Goal: Task Accomplishment & Management: Manage account settings

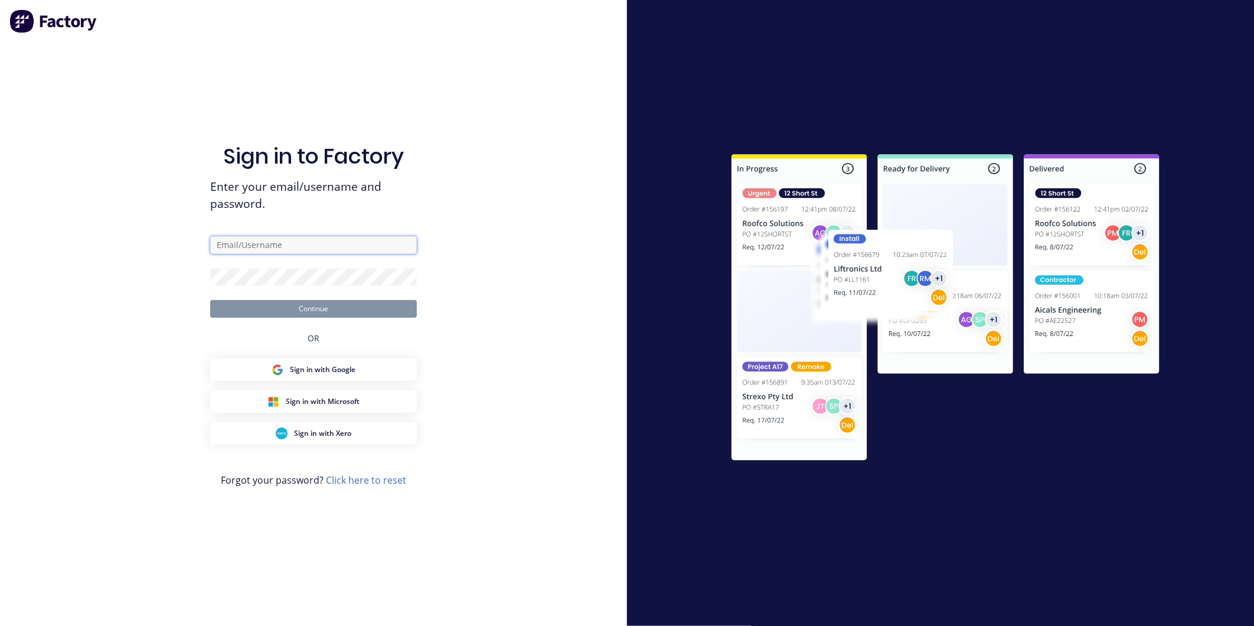
type input "[PERSON_NAME][EMAIL_ADDRESS][DOMAIN_NAME]"
click at [351, 308] on button "Continue" at bounding box center [313, 309] width 207 height 18
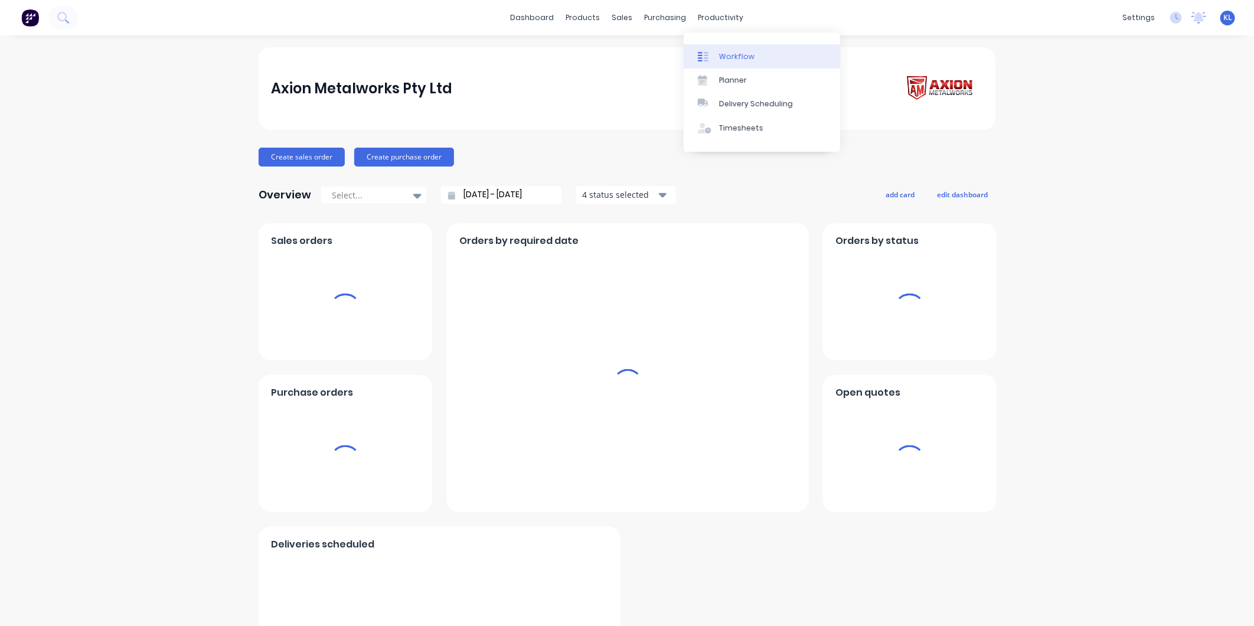
click at [732, 53] on div "Workflow" at bounding box center [736, 56] width 35 height 11
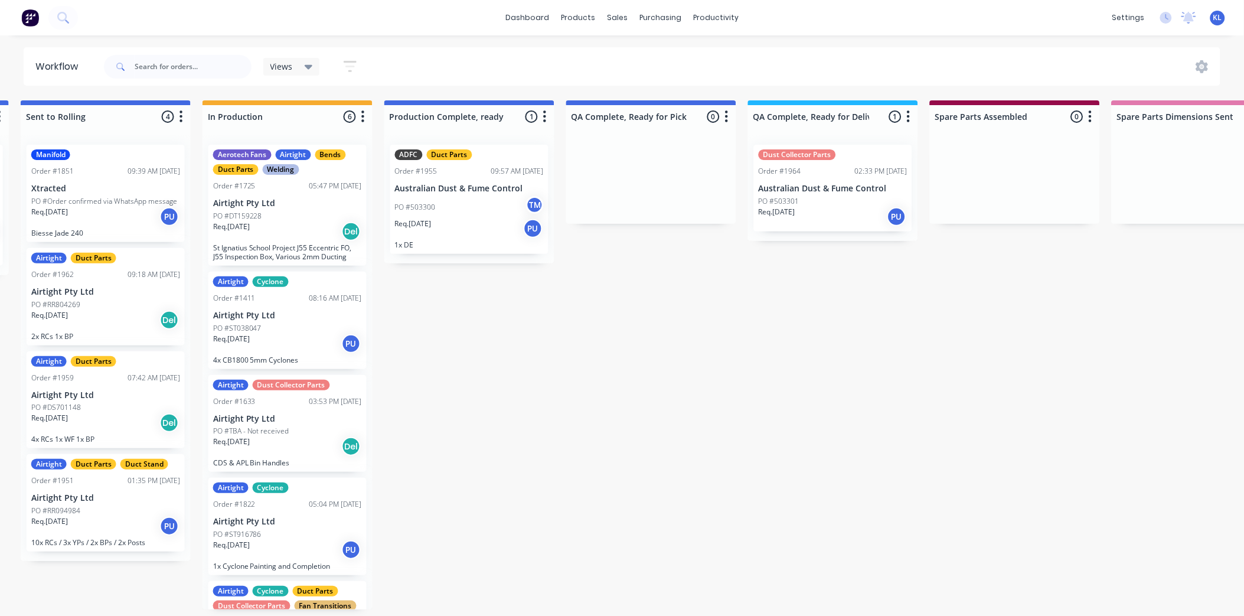
scroll to position [0, 550]
click at [837, 211] on div "Req. 05/09/25 PU" at bounding box center [832, 217] width 149 height 20
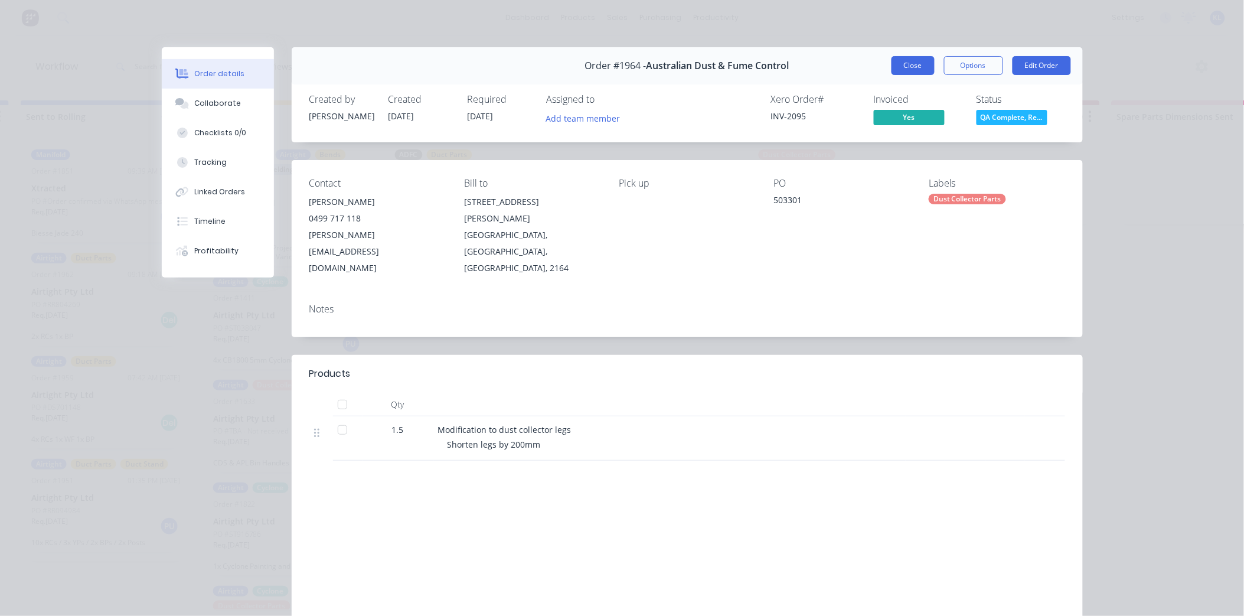
click at [902, 69] on button "Close" at bounding box center [912, 65] width 43 height 19
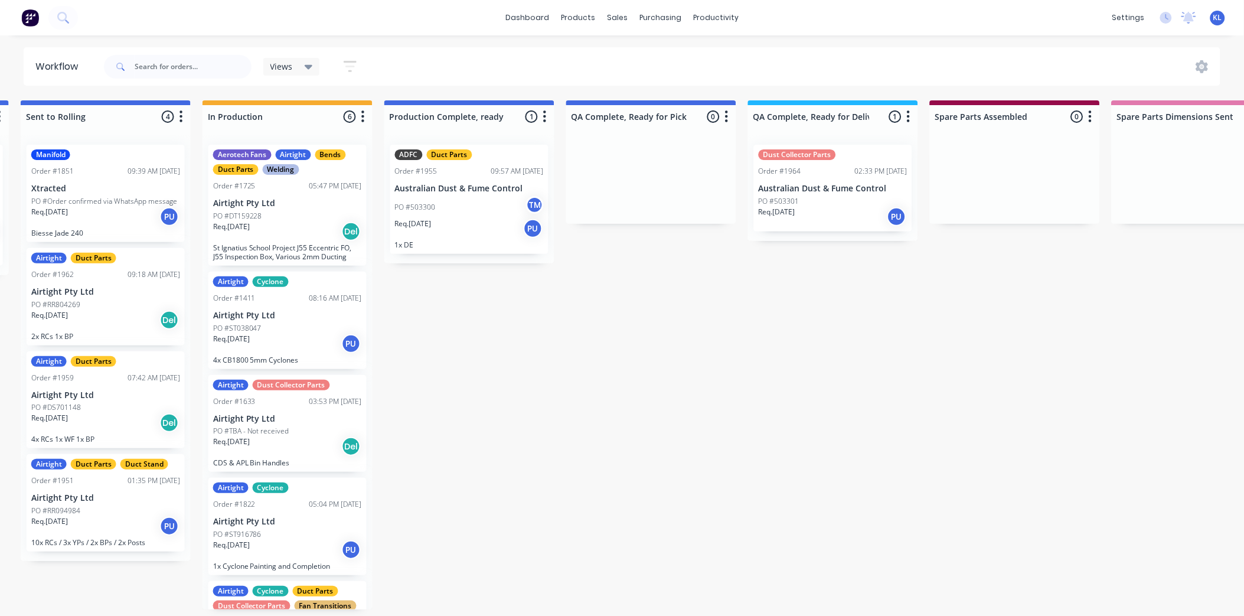
click at [437, 214] on div "PO #503300 TM" at bounding box center [469, 207] width 149 height 22
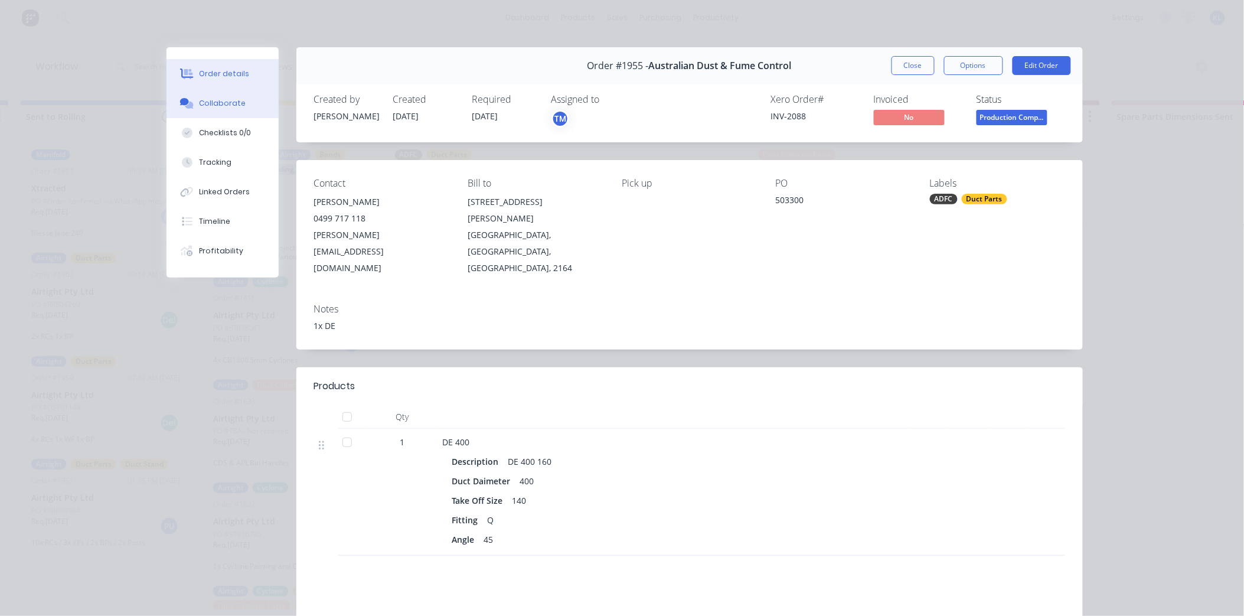
click at [231, 107] on div "Collaborate" at bounding box center [222, 103] width 47 height 11
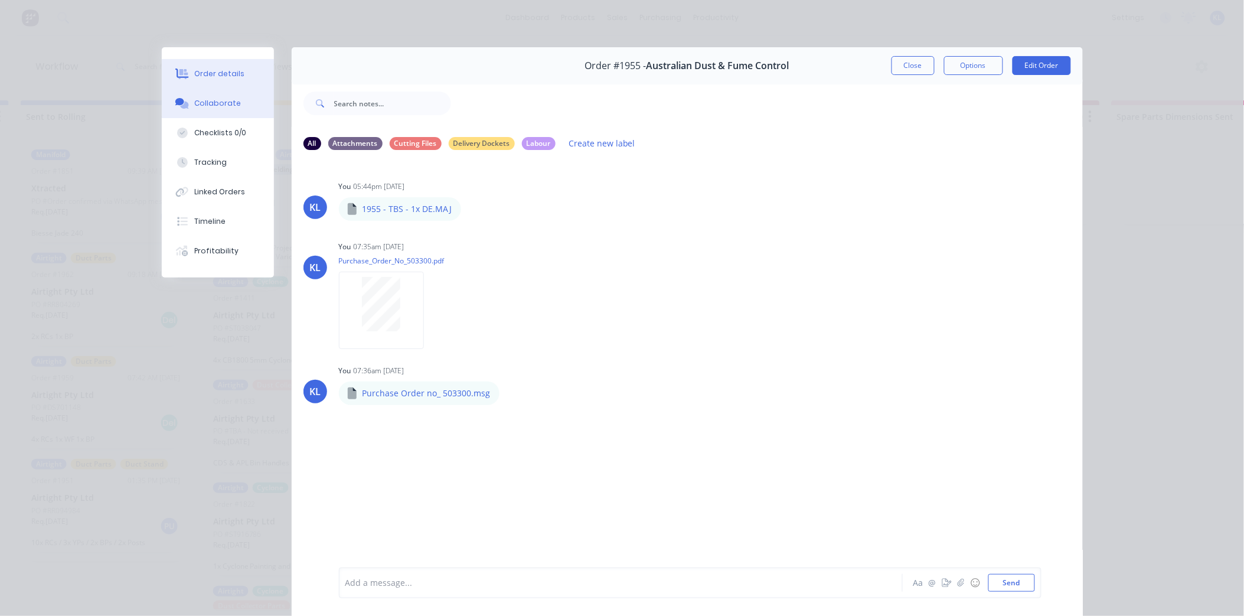
click at [211, 74] on div "Order details" at bounding box center [219, 73] width 50 height 11
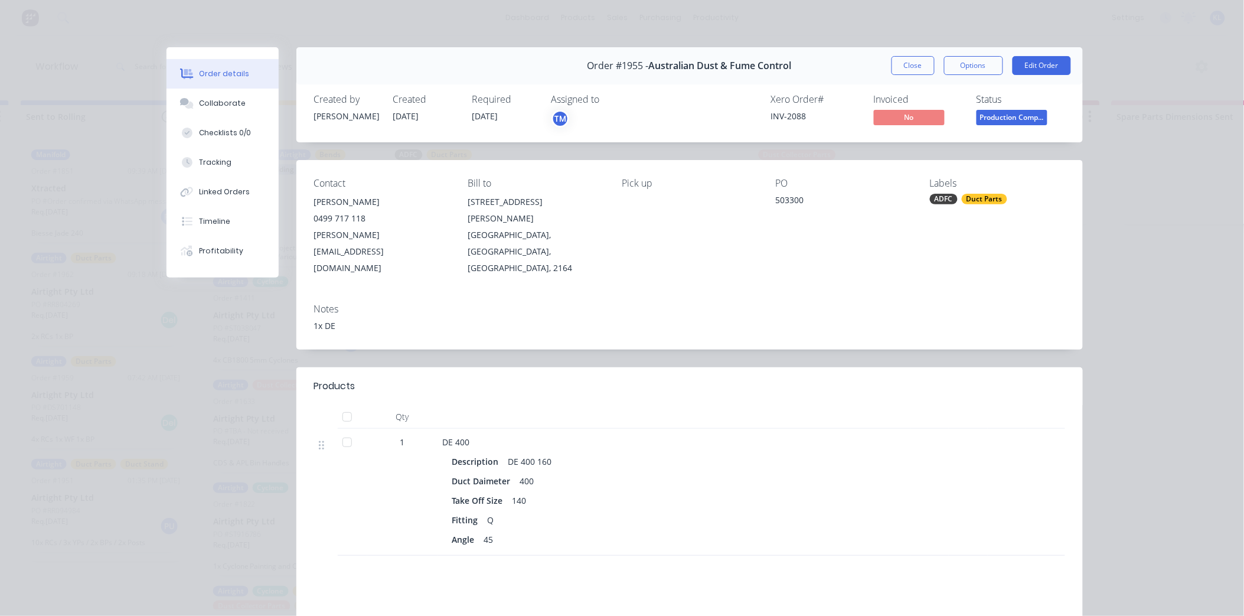
click at [516, 492] on div "140" at bounding box center [520, 500] width 24 height 17
click at [1032, 71] on button "Edit Order" at bounding box center [1041, 65] width 58 height 19
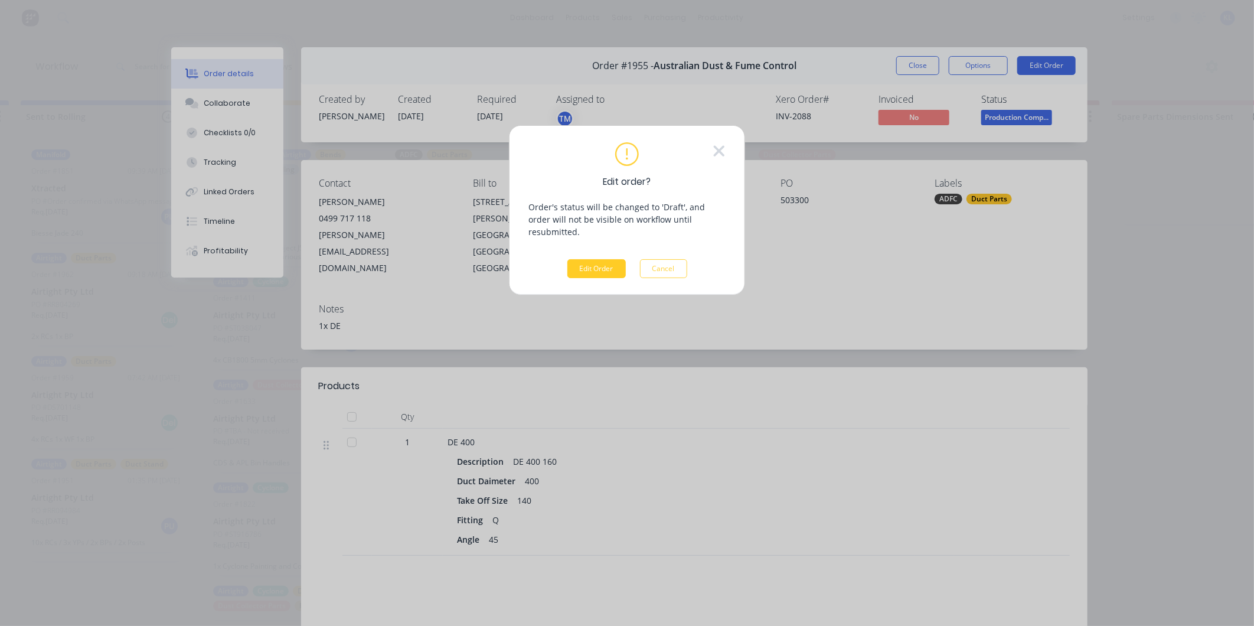
click at [614, 259] on button "Edit Order" at bounding box center [596, 268] width 58 height 19
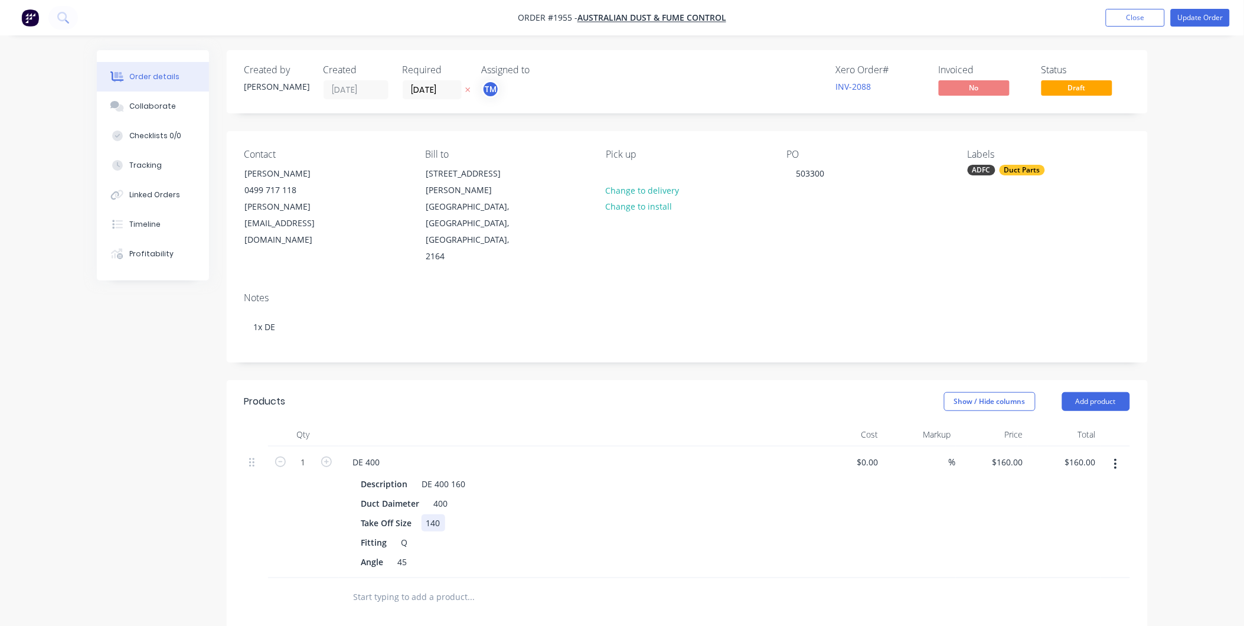
click at [436, 514] on div "140" at bounding box center [433, 522] width 24 height 17
click at [533, 553] on div "Angle 45" at bounding box center [573, 561] width 432 height 17
click at [1202, 19] on button "Update Order" at bounding box center [1199, 18] width 59 height 18
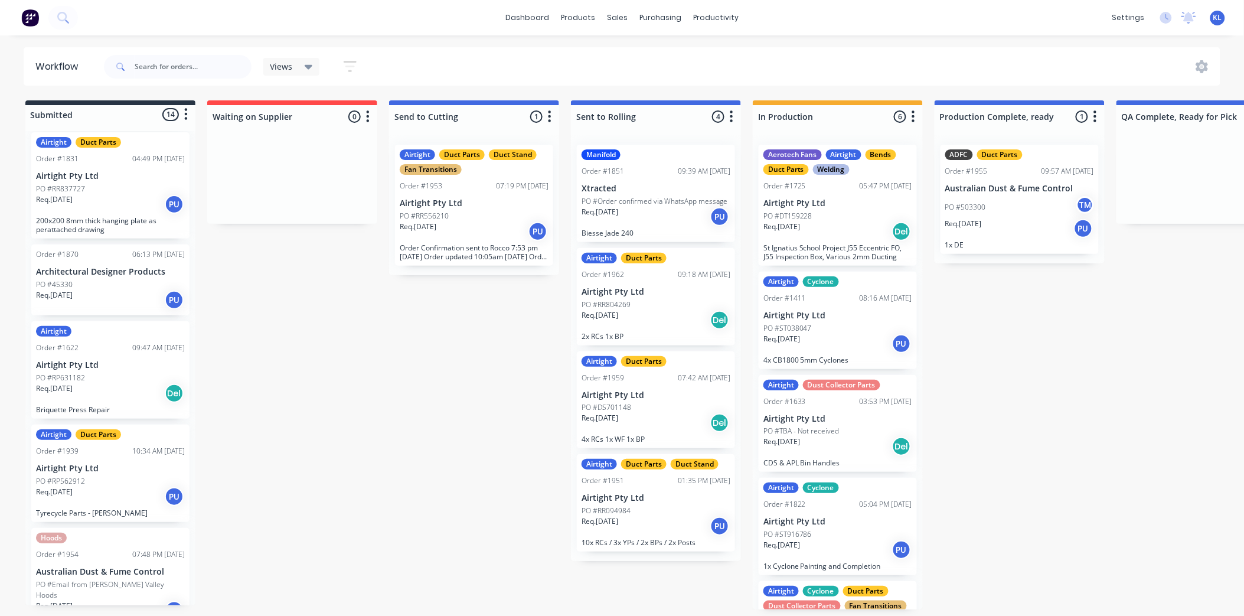
scroll to position [524, 0]
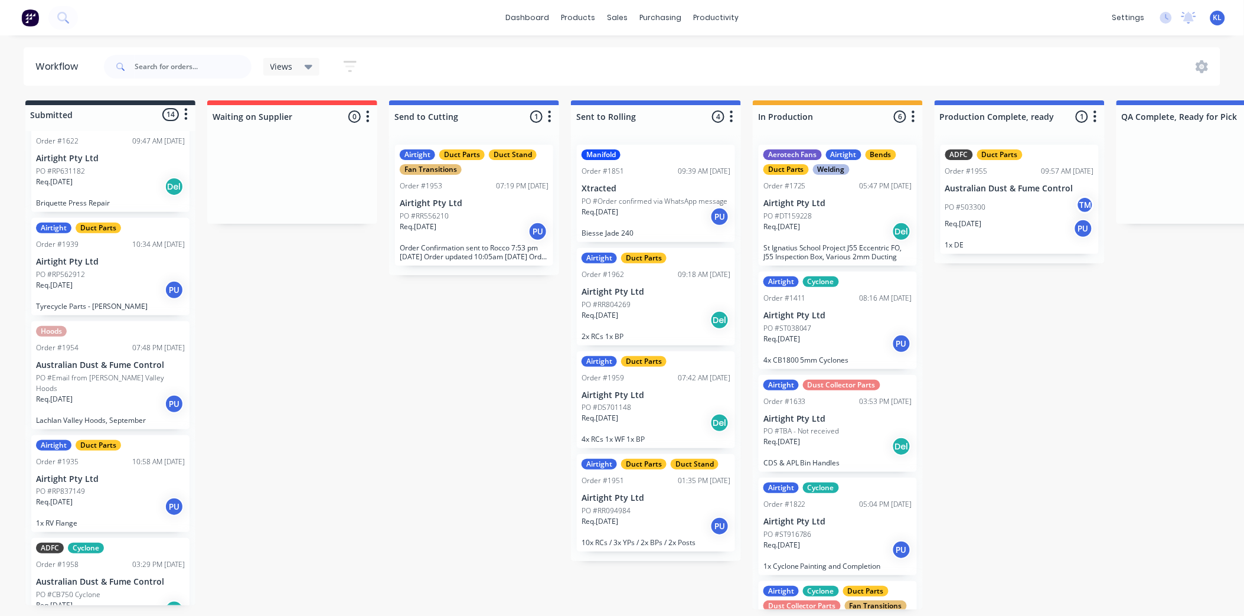
click at [108, 367] on p "Australian Dust & Fume Control" at bounding box center [110, 365] width 149 height 10
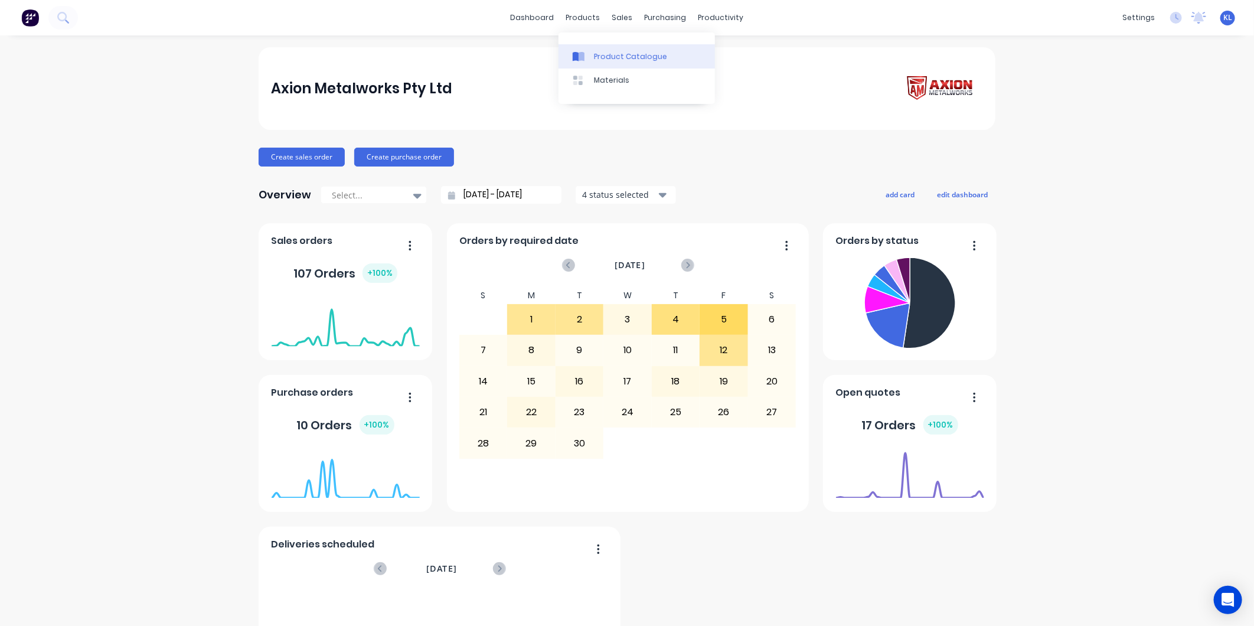
click at [604, 58] on div "Product Catalogue" at bounding box center [630, 56] width 73 height 11
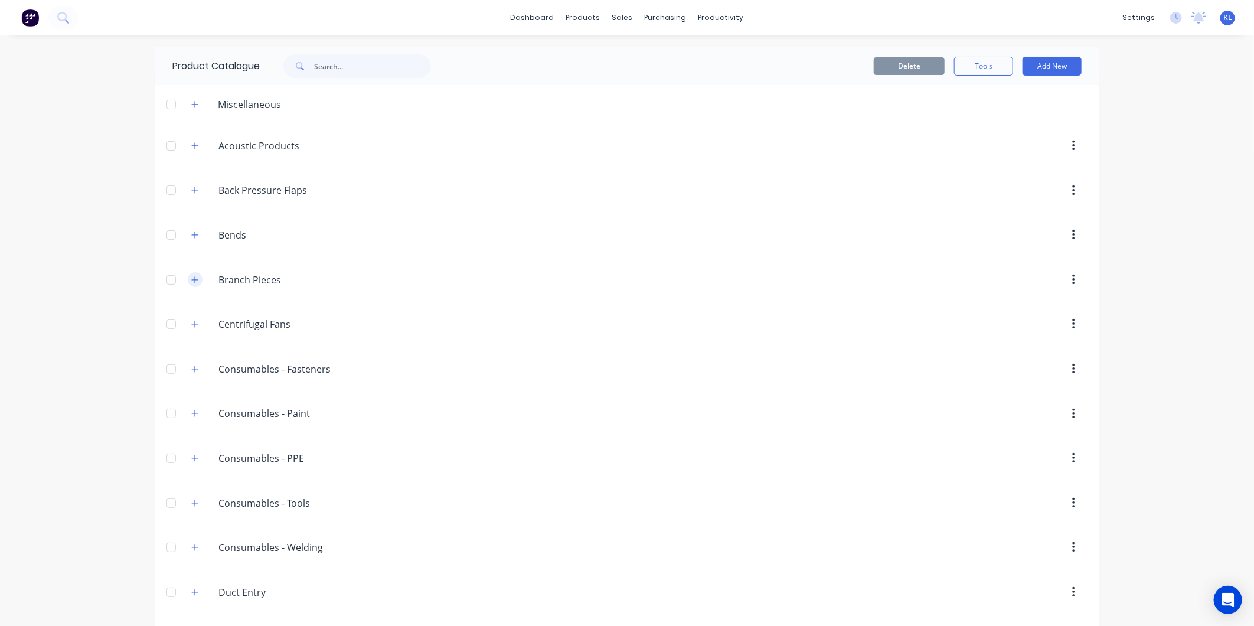
click at [191, 276] on icon "button" at bounding box center [194, 280] width 7 height 8
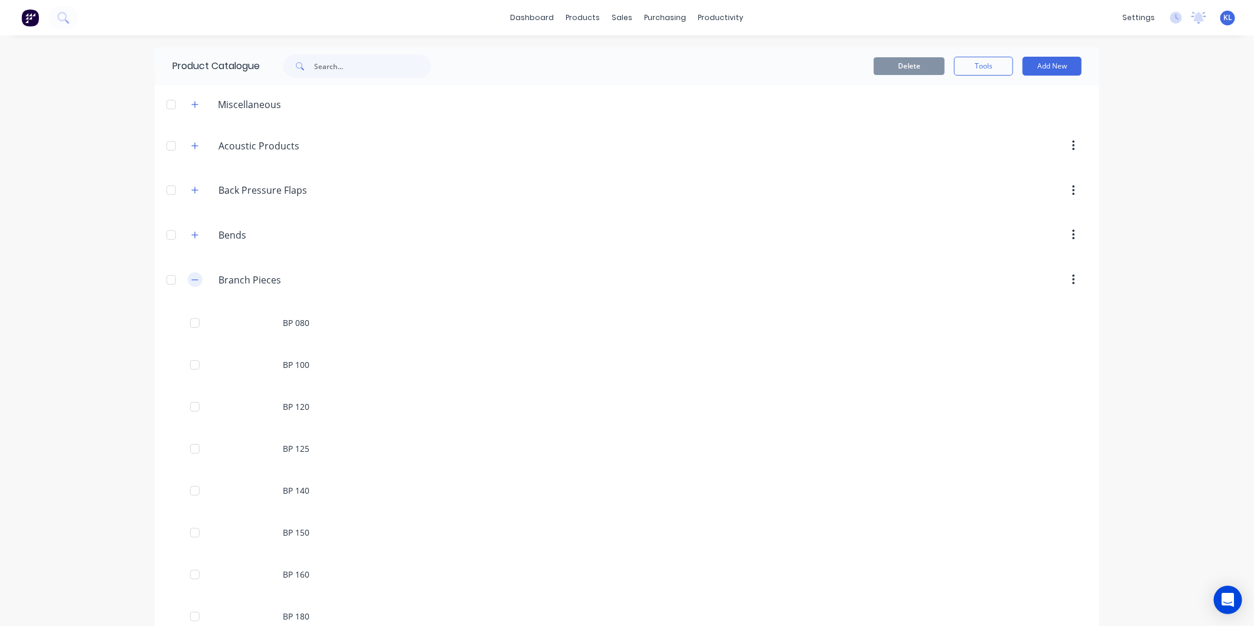
click at [191, 276] on icon "button" at bounding box center [194, 280] width 7 height 8
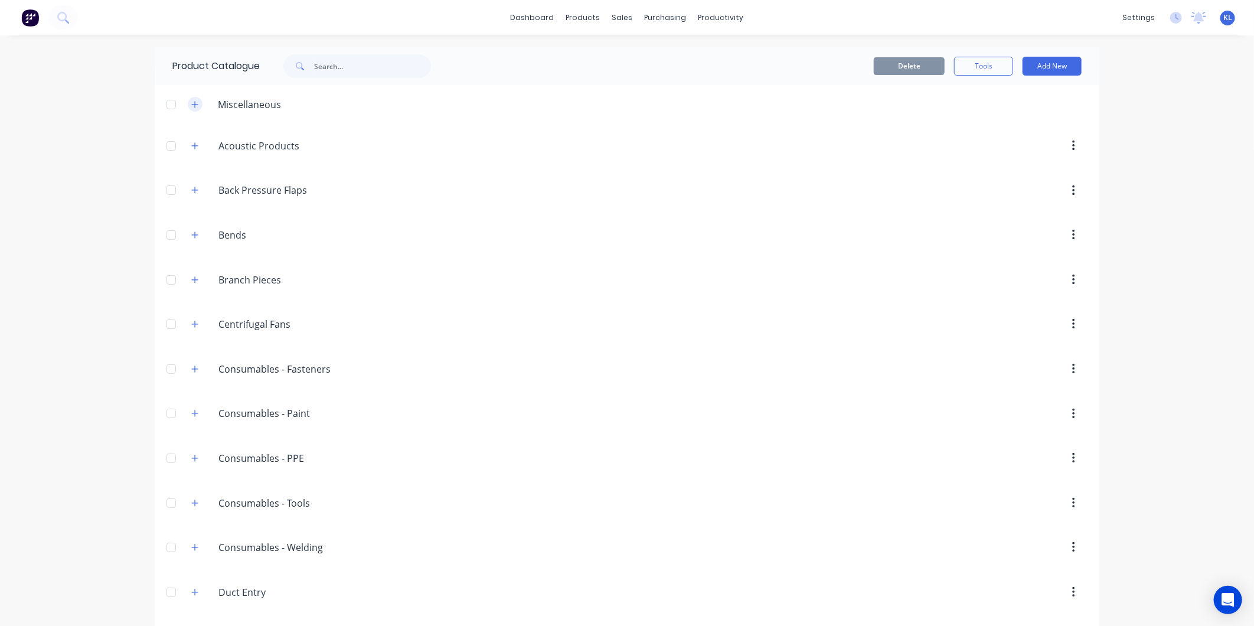
click at [191, 103] on icon "button" at bounding box center [194, 104] width 7 height 8
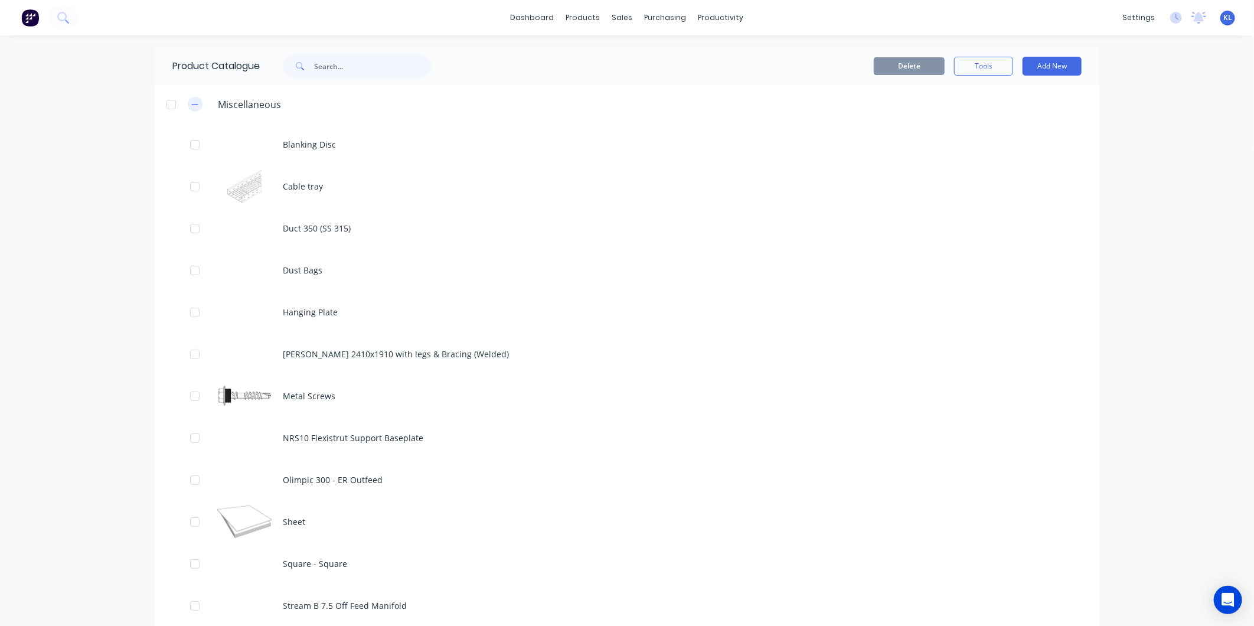
click at [191, 102] on icon "button" at bounding box center [194, 104] width 7 height 8
